Goal: Task Accomplishment & Management: Manage account settings

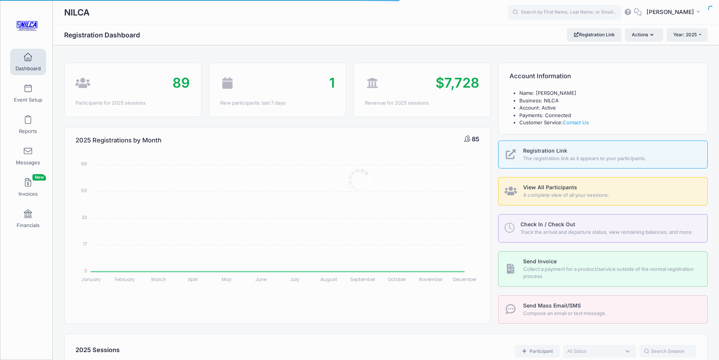
select select
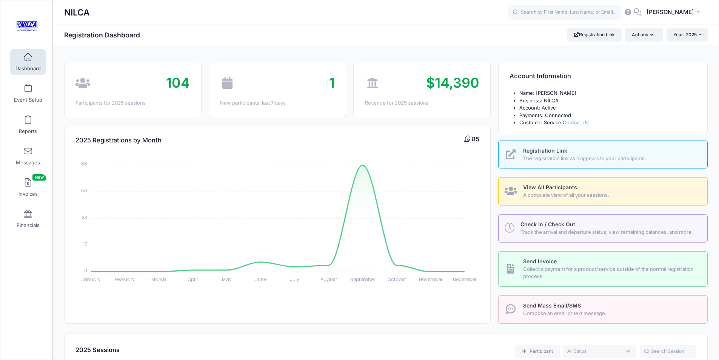
click at [545, 152] on span "Registration Link" at bounding box center [545, 150] width 44 height 6
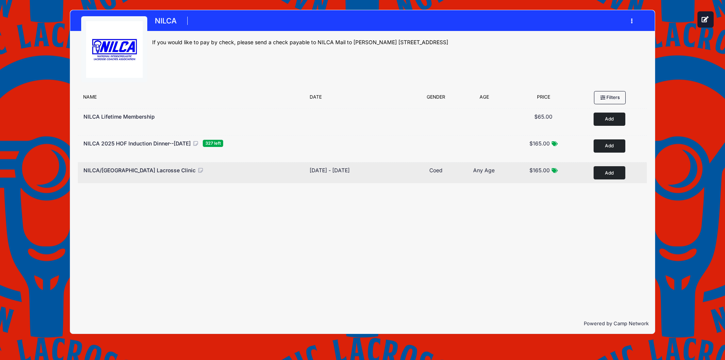
click at [108, 171] on span "NILCA/[GEOGRAPHIC_DATA] Lacrosse Clinic" at bounding box center [139, 170] width 112 height 6
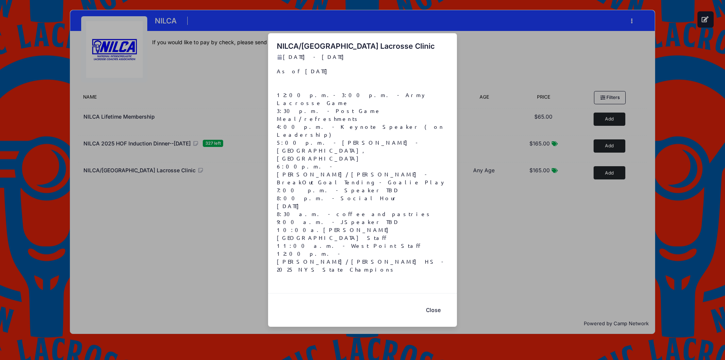
click at [116, 172] on div "NILCA/West Point Lacrosse Clinic Aug 29, 2025 - Feb 2, 2026 As of 9/29/25 12:00…" at bounding box center [362, 180] width 725 height 360
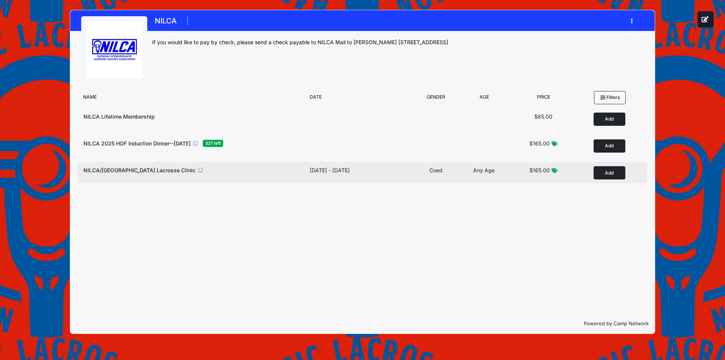
drag, startPoint x: 151, startPoint y: 168, endPoint x: 140, endPoint y: 169, distance: 11.0
click at [140, 169] on span "NILCA/[GEOGRAPHIC_DATA] Lacrosse Clinic" at bounding box center [139, 170] width 112 height 6
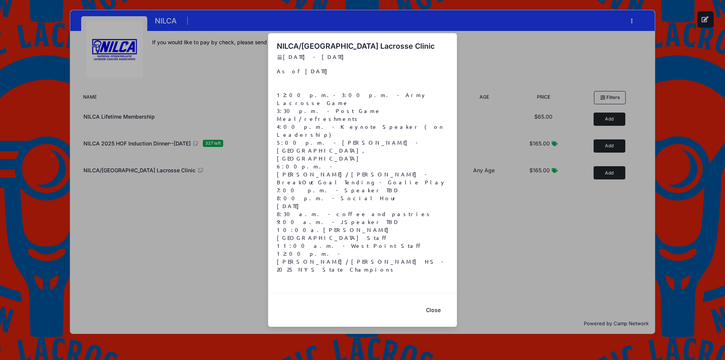
click at [433, 302] on button "Close" at bounding box center [433, 310] width 30 height 16
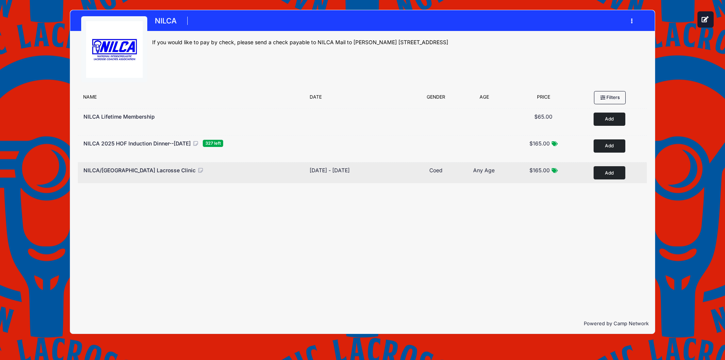
click at [197, 170] on icon at bounding box center [200, 170] width 7 height 5
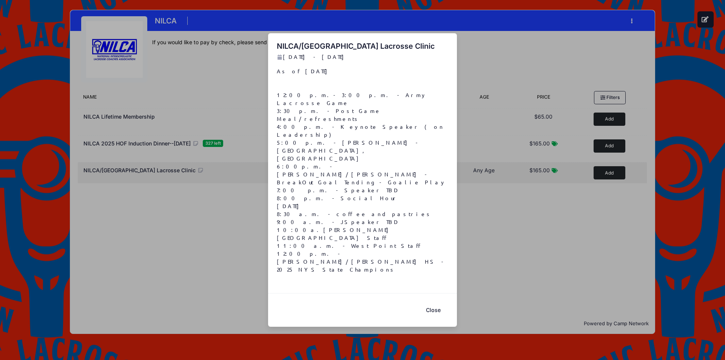
click at [173, 170] on div "NILCA/West Point Lacrosse Clinic Aug 29, 2025 - Feb 2, 2026 As of 9/29/25 12:00…" at bounding box center [362, 180] width 725 height 360
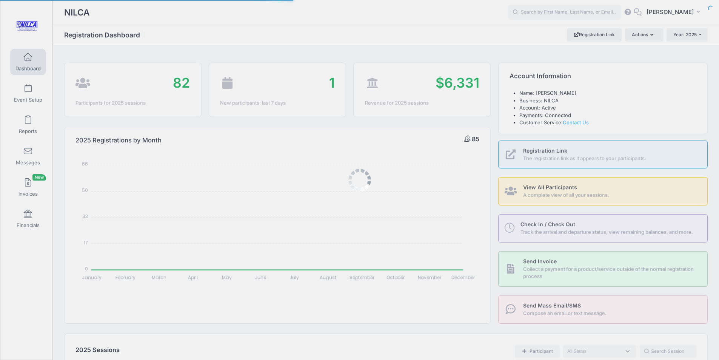
select select
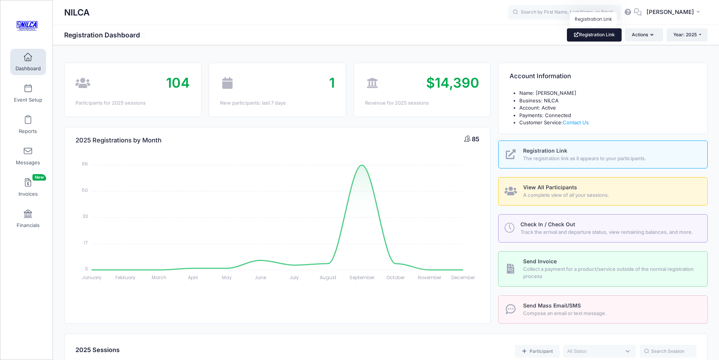
click at [610, 35] on link "Registration Link" at bounding box center [594, 34] width 55 height 13
click at [28, 61] on span at bounding box center [28, 57] width 0 height 8
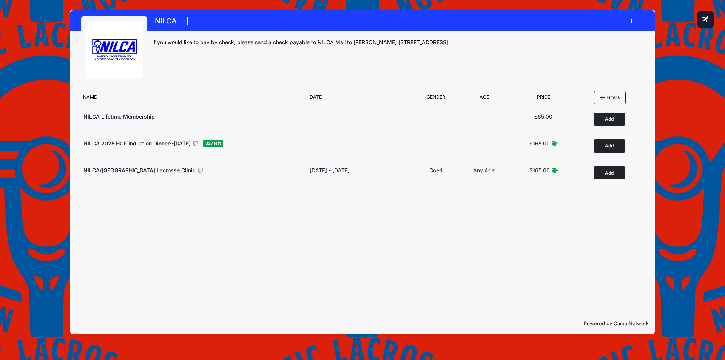
drag, startPoint x: 136, startPoint y: 169, endPoint x: 438, endPoint y: 322, distance: 339.2
click at [438, 322] on p "Powered by Camp Network" at bounding box center [362, 324] width 572 height 8
click at [631, 17] on button "button" at bounding box center [633, 20] width 20 height 13
click at [685, 95] on div "NILCA Register My Profile My Events Settings Announcements" at bounding box center [362, 171] width 702 height 343
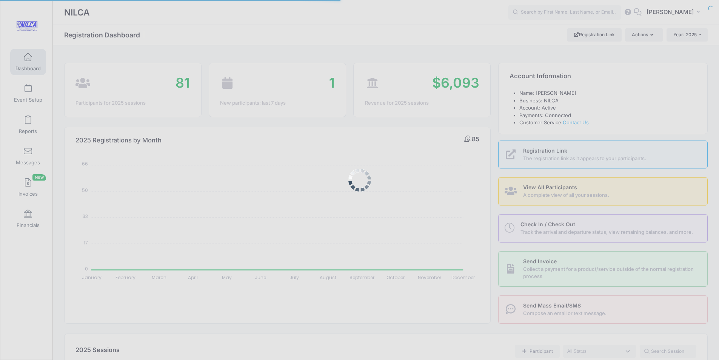
select select
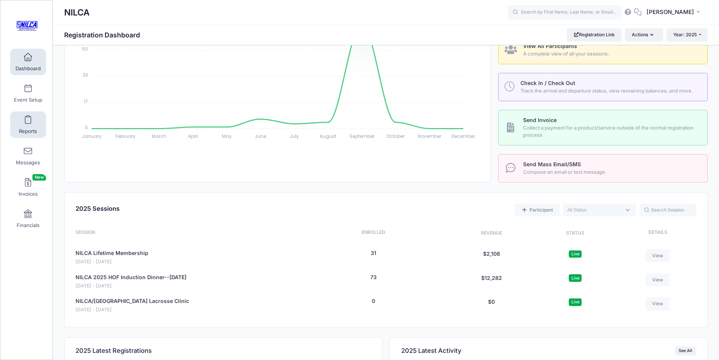
scroll to position [189, 0]
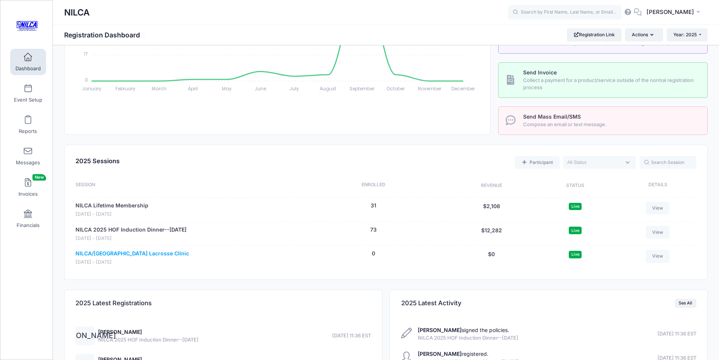
click at [101, 254] on link "NILCA/[GEOGRAPHIC_DATA] Lacrosse Clinic" at bounding box center [132, 253] width 114 height 8
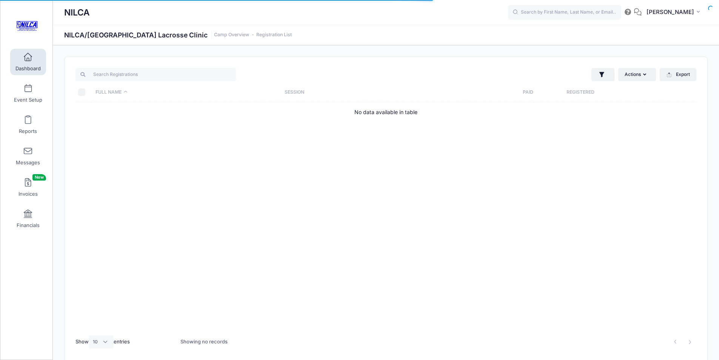
select select "10"
click at [28, 56] on span at bounding box center [28, 57] width 0 height 8
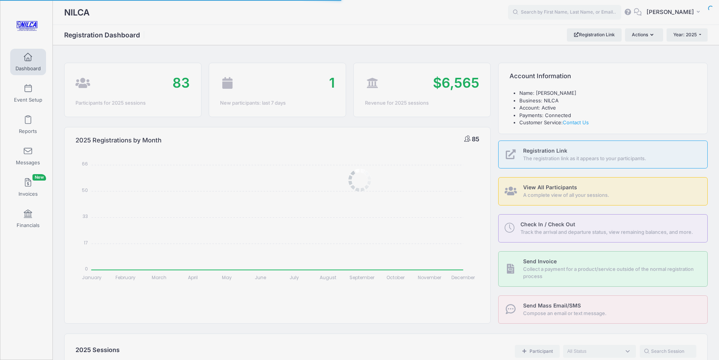
select select
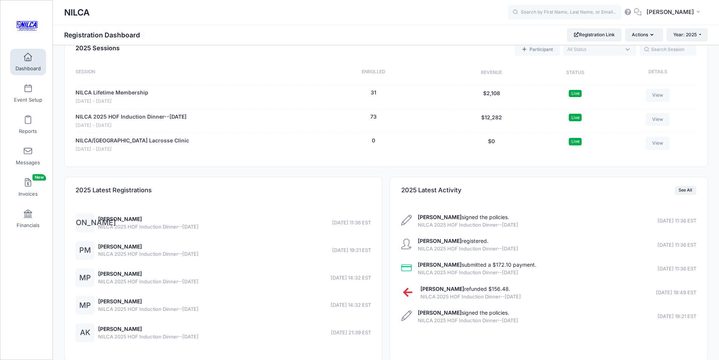
scroll to position [340, 0]
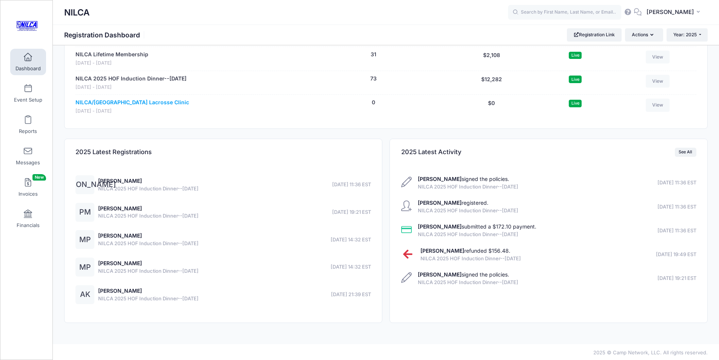
click at [88, 100] on link "NILCA/[GEOGRAPHIC_DATA] Lacrosse Clinic" at bounding box center [132, 102] width 114 height 8
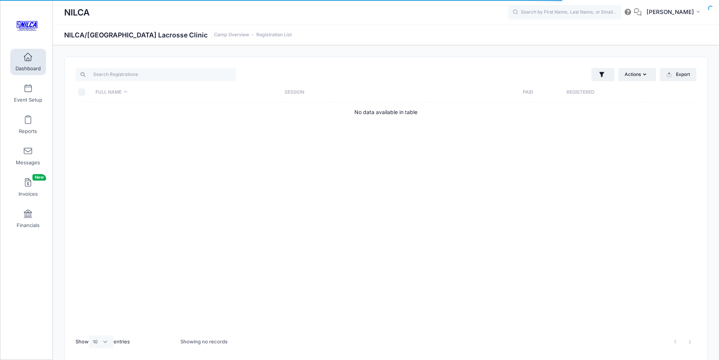
select select "10"
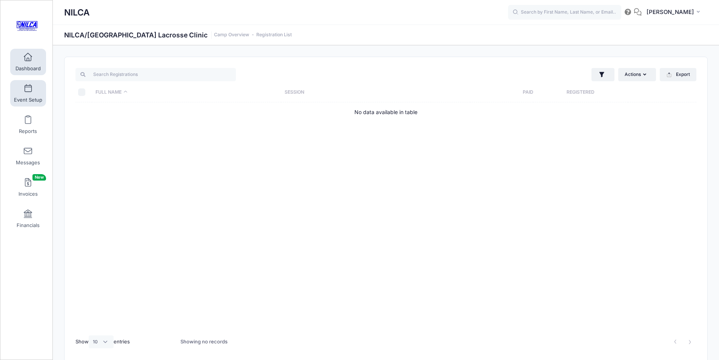
click at [29, 93] on link "Event Setup" at bounding box center [28, 93] width 36 height 26
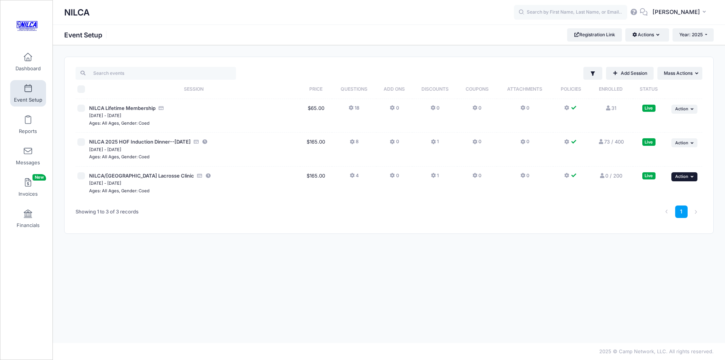
click at [684, 175] on span "Action" at bounding box center [681, 176] width 13 height 5
click at [555, 211] on div "1" at bounding box center [520, 212] width 369 height 24
click at [80, 175] on input "checkbox" at bounding box center [81, 176] width 8 height 8
checkbox input "true"
click at [152, 176] on span "NILCA/[GEOGRAPHIC_DATA] Lacrosse Clinic" at bounding box center [141, 175] width 105 height 6
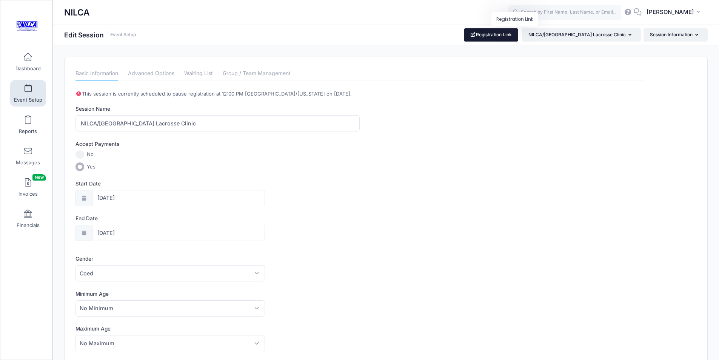
click at [503, 37] on link "Registration Link" at bounding box center [491, 34] width 55 height 13
click at [33, 60] on link "Dashboard" at bounding box center [28, 62] width 36 height 26
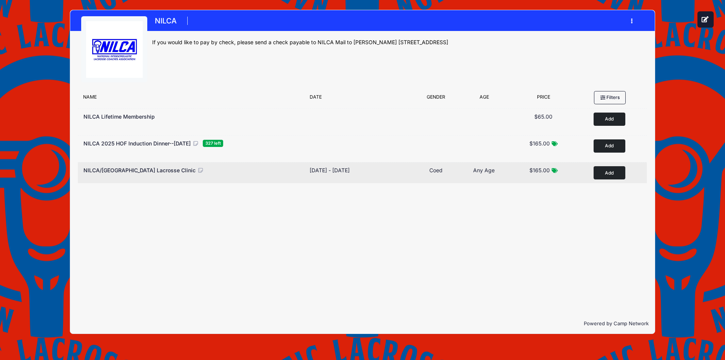
click at [155, 170] on span "NILCA/[GEOGRAPHIC_DATA] Lacrosse Clinic" at bounding box center [139, 170] width 112 height 6
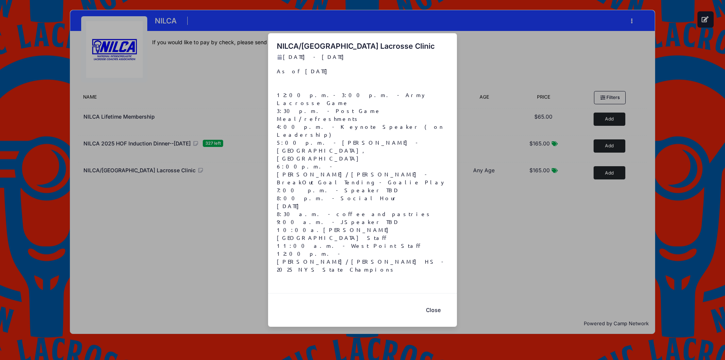
click at [434, 302] on button "Close" at bounding box center [433, 310] width 30 height 16
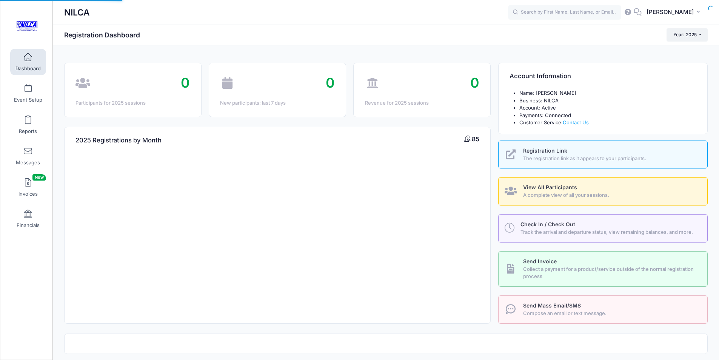
select select
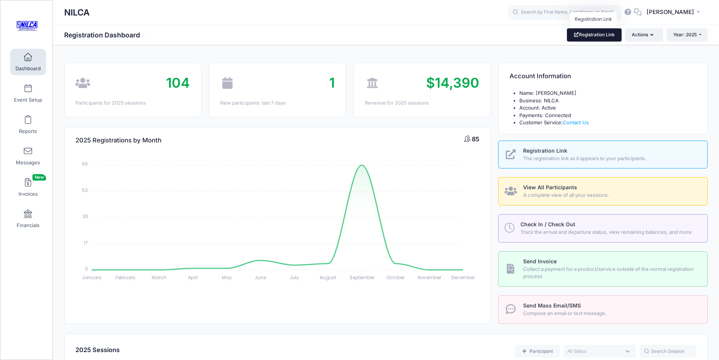
click at [582, 32] on link "Registration Link" at bounding box center [594, 34] width 55 height 13
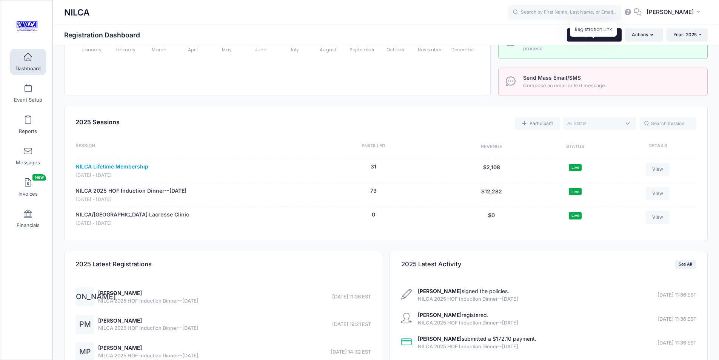
scroll to position [226, 0]
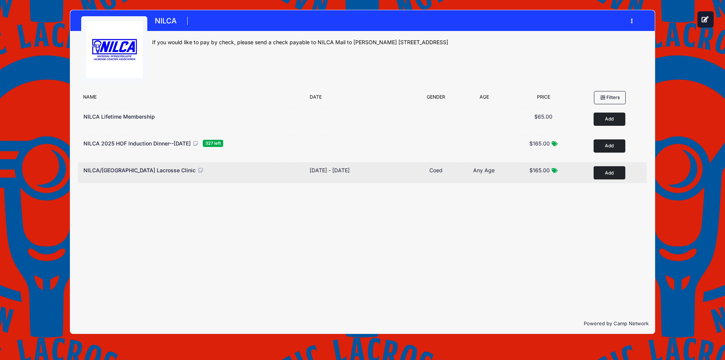
click at [151, 172] on span "NILCA/[GEOGRAPHIC_DATA] Lacrosse Clinic" at bounding box center [139, 170] width 112 height 6
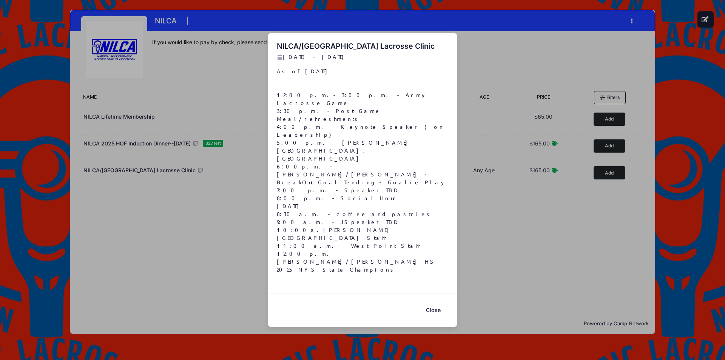
click at [433, 302] on button "Close" at bounding box center [433, 310] width 30 height 16
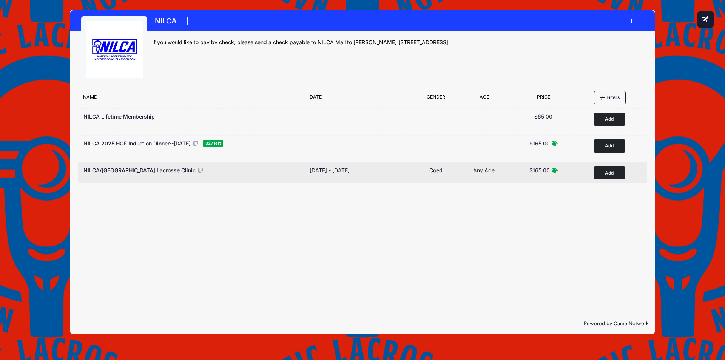
click at [197, 171] on icon at bounding box center [200, 170] width 7 height 5
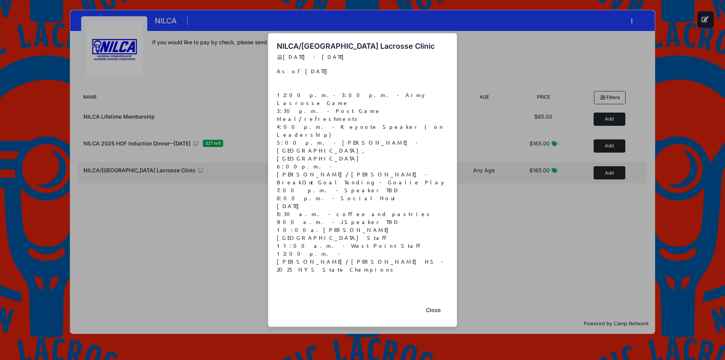
click at [172, 171] on div "NILCA/West Point Lacrosse Clinic Aug 29, 2025 - Feb 2, 2026 As of 9/29/25 12:00…" at bounding box center [362, 180] width 725 height 360
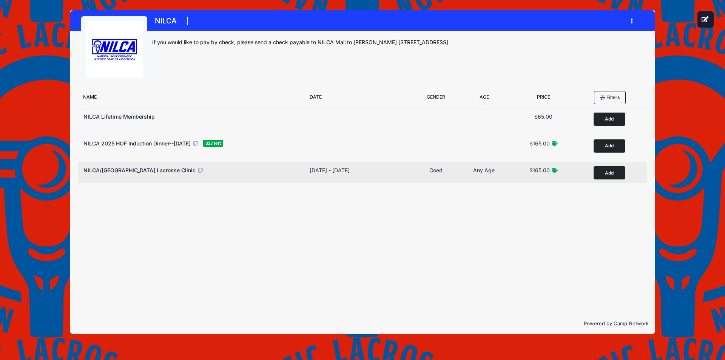
click at [148, 167] on span "NILCA/[GEOGRAPHIC_DATA] Lacrosse Clinic" at bounding box center [139, 170] width 112 height 6
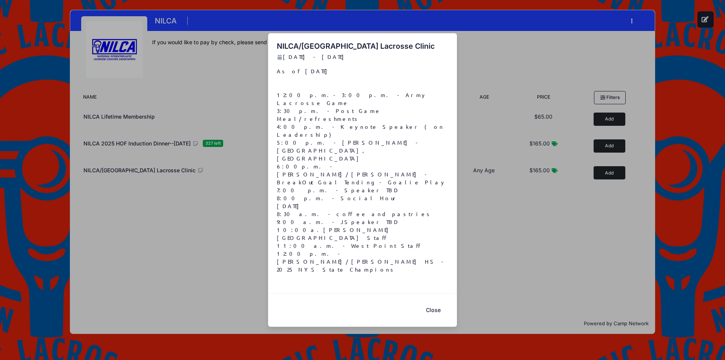
click at [147, 169] on div "NILCA/West Point Lacrosse Clinic Aug 29, 2025 - Feb 2, 2026 As of 9/29/25 12:00…" at bounding box center [362, 180] width 725 height 360
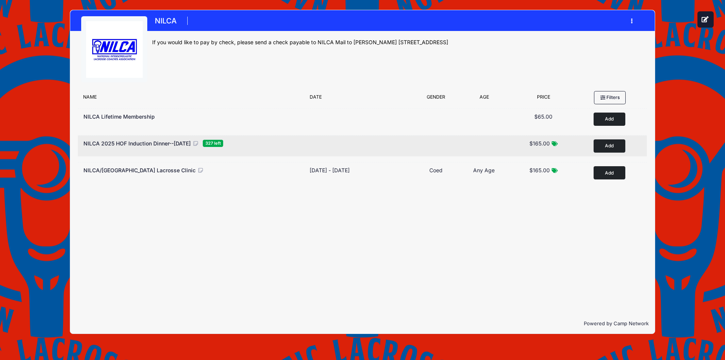
click at [145, 142] on span "NILCA 2025 HOF Induction Dinner--[DATE]" at bounding box center [136, 143] width 107 height 6
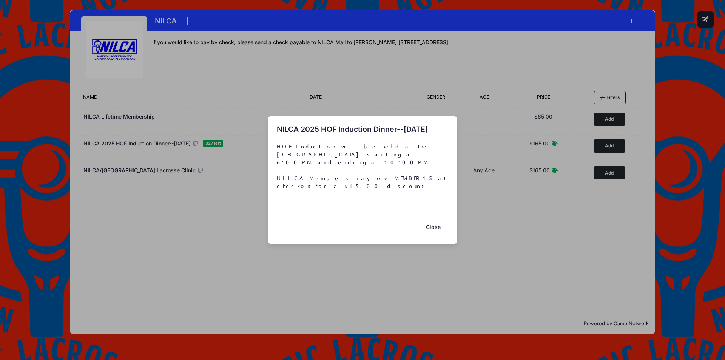
click at [146, 173] on div "NILCA 2025 HOF Induction Dinner--October 18, 2025 HOF Induction will be held at…" at bounding box center [362, 180] width 725 height 360
